Goal: Information Seeking & Learning: Learn about a topic

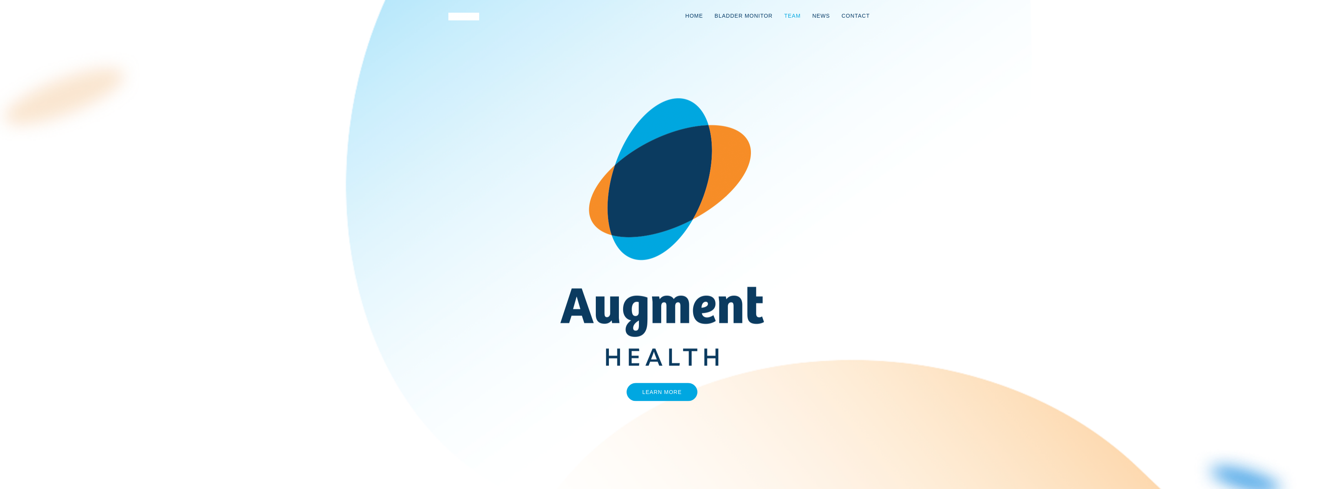
click at [797, 16] on link "Team" at bounding box center [792, 15] width 28 height 25
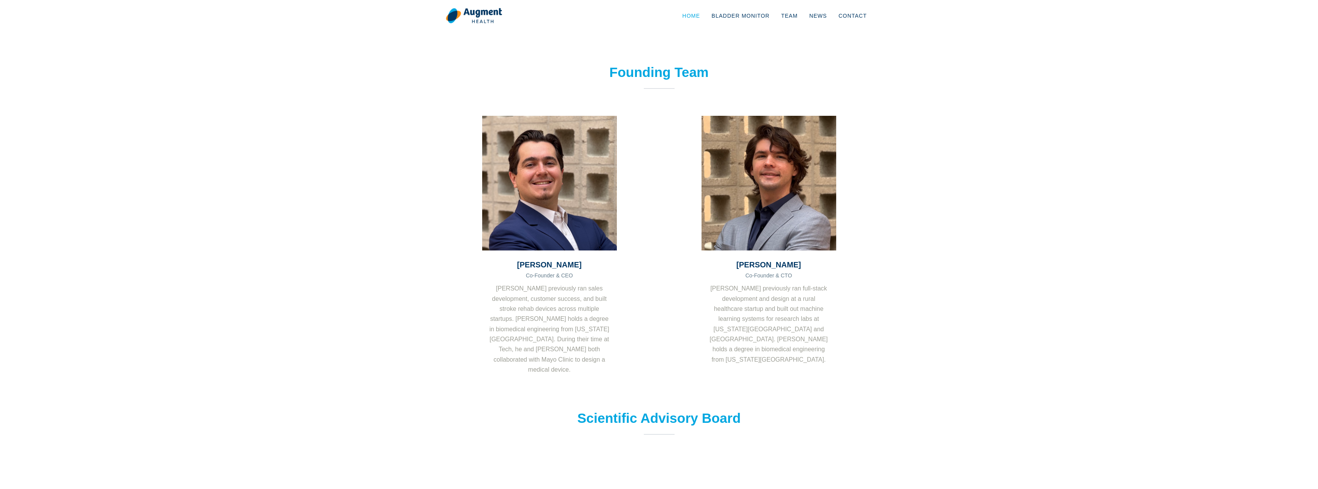
click at [704, 15] on link "Home" at bounding box center [690, 15] width 29 height 25
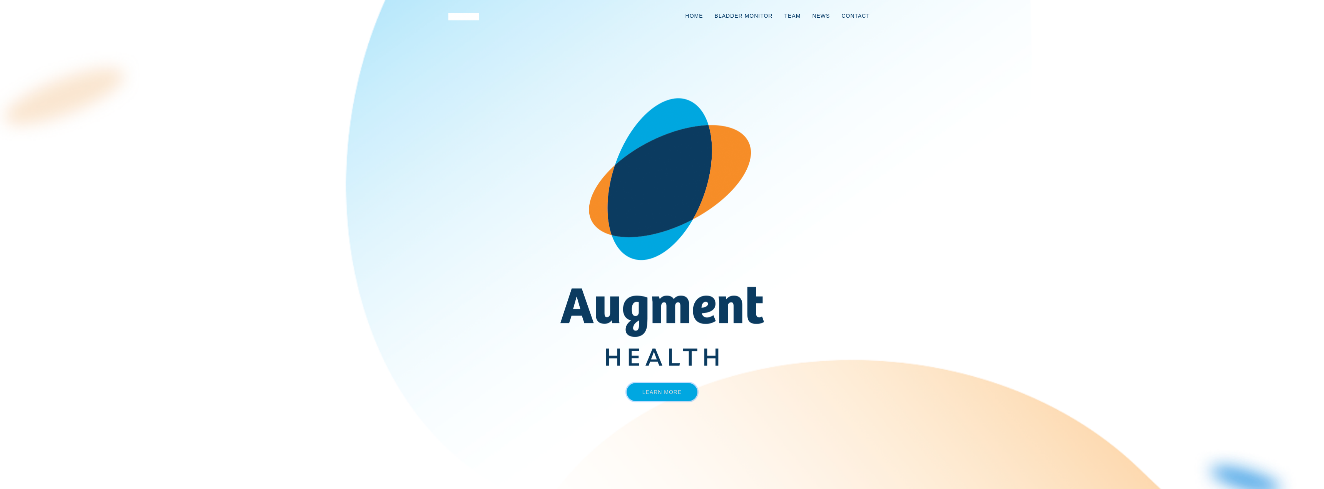
click at [664, 391] on link "Learn More" at bounding box center [661, 392] width 71 height 18
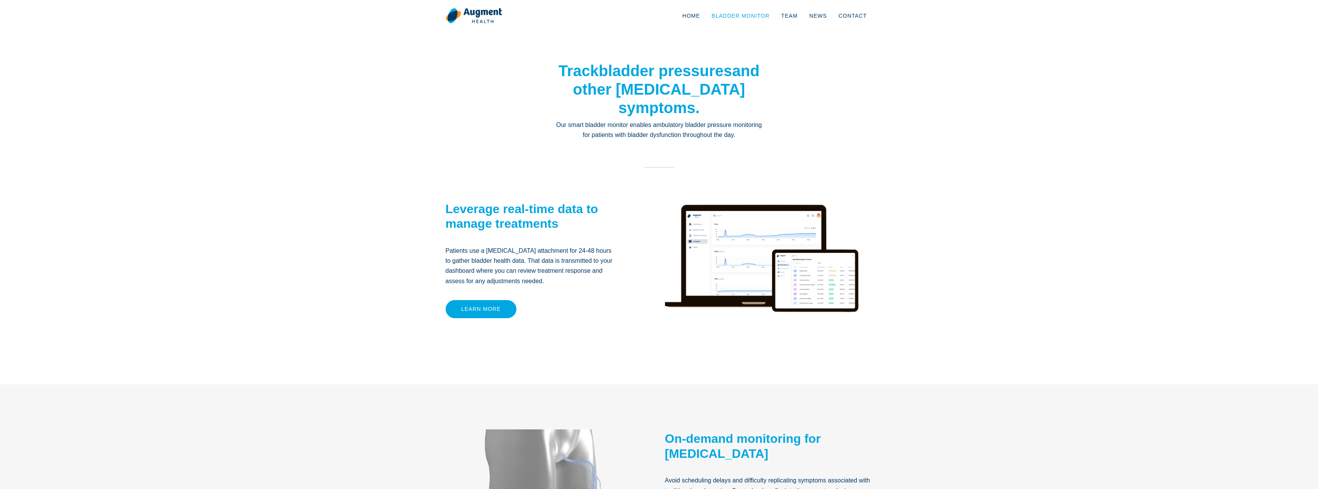
click at [755, 16] on link "Bladder Monitor" at bounding box center [741, 15] width 70 height 25
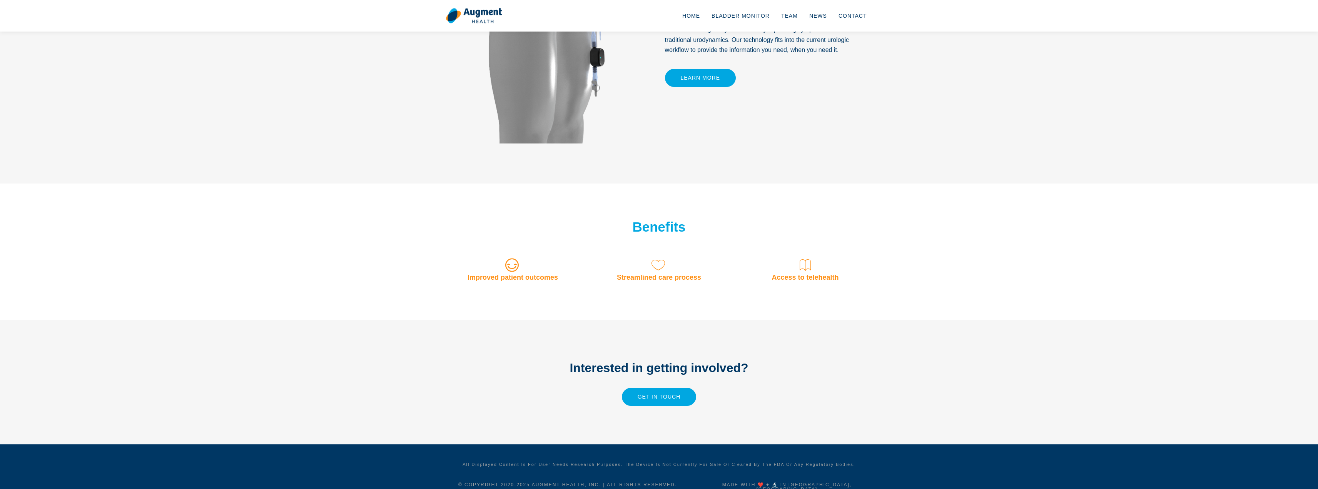
scroll to position [461, 0]
